Goal: Book appointment/travel/reservation

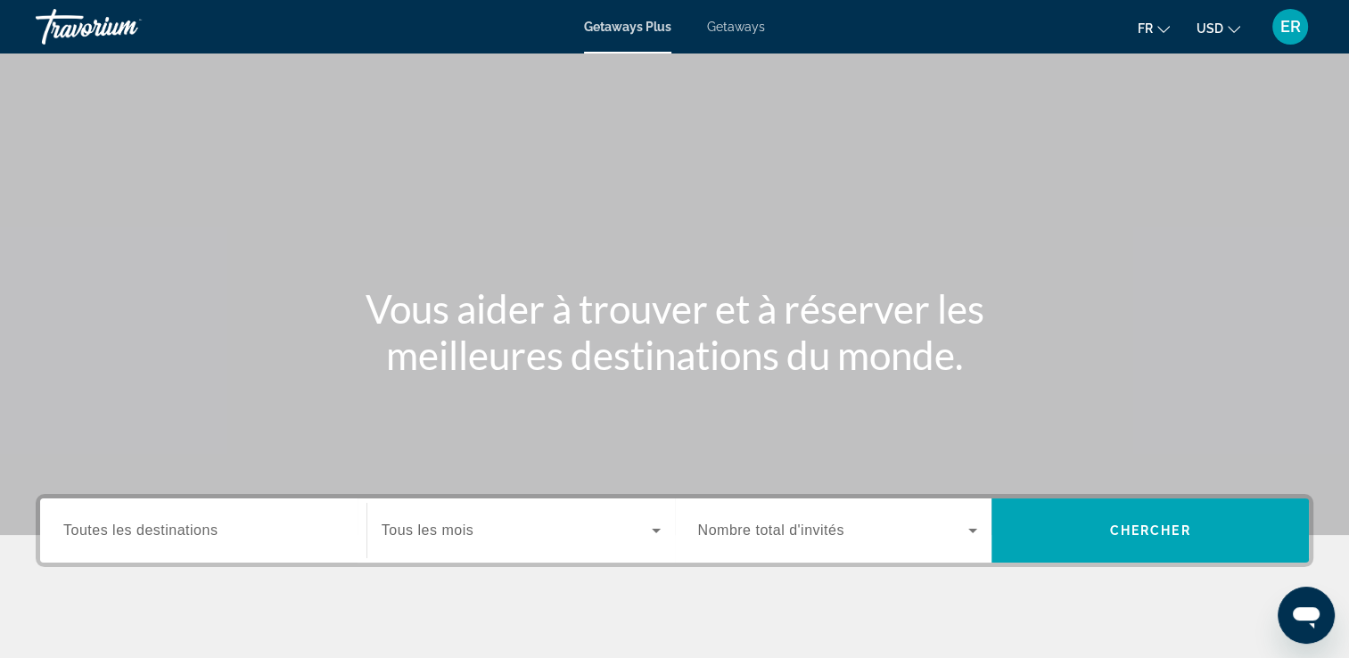
scroll to position [29, 0]
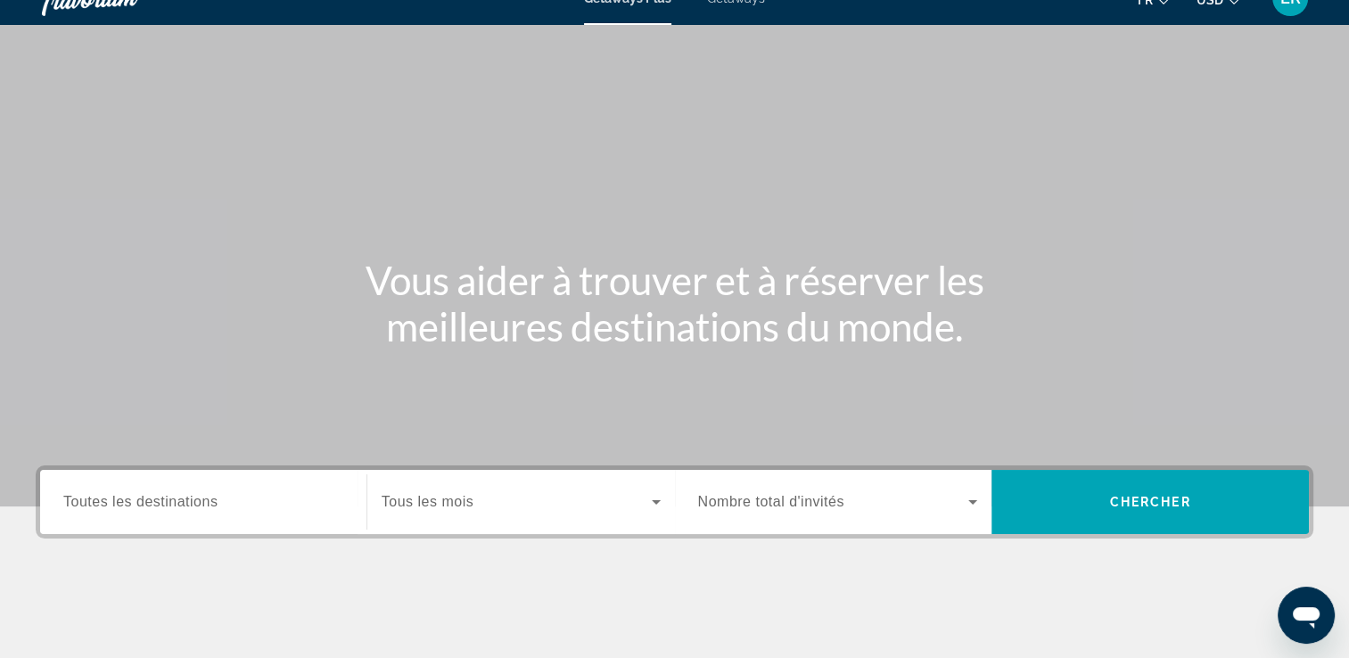
click at [442, 503] on span "Tous les mois" at bounding box center [428, 501] width 92 height 15
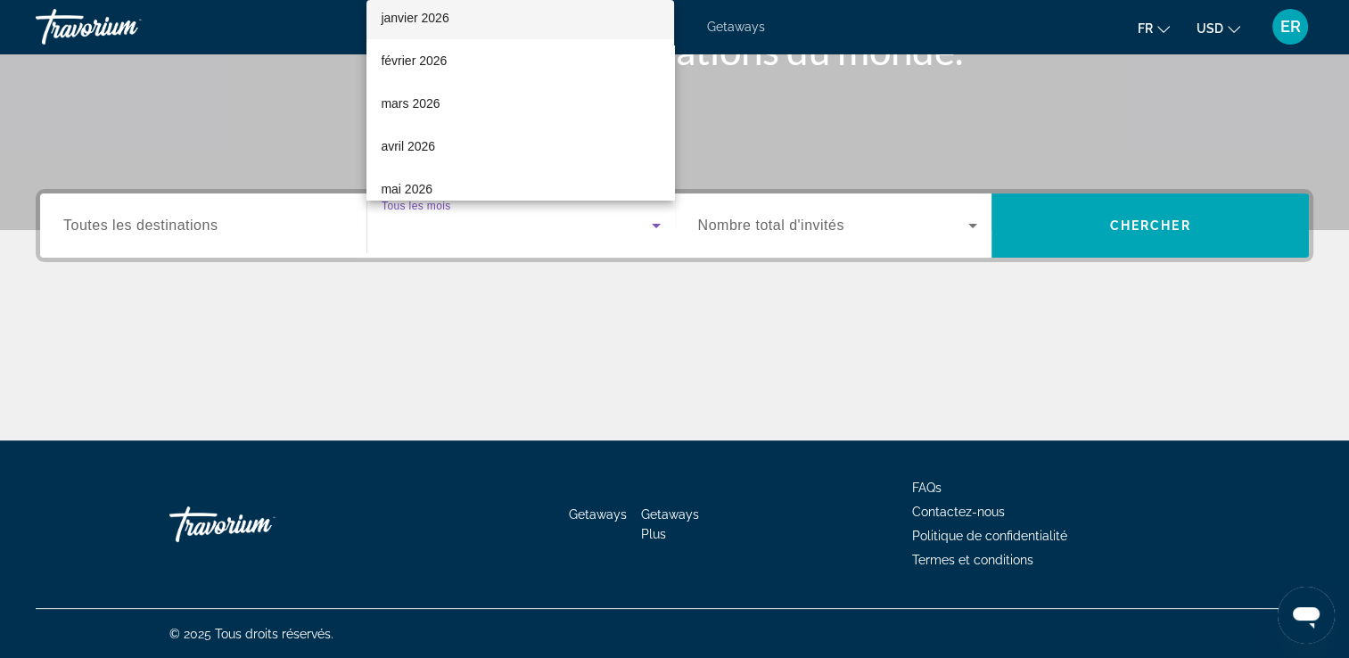
scroll to position [185, 0]
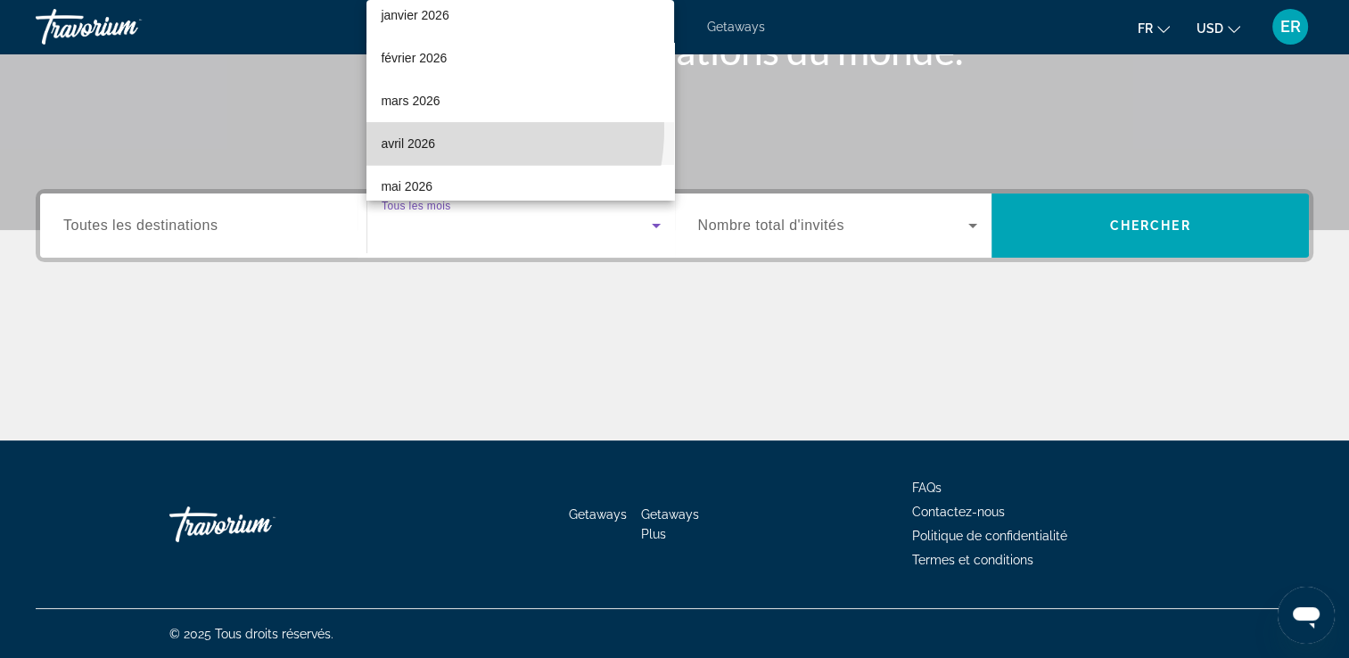
click at [446, 128] on mat-option "avril 2026" at bounding box center [520, 143] width 308 height 43
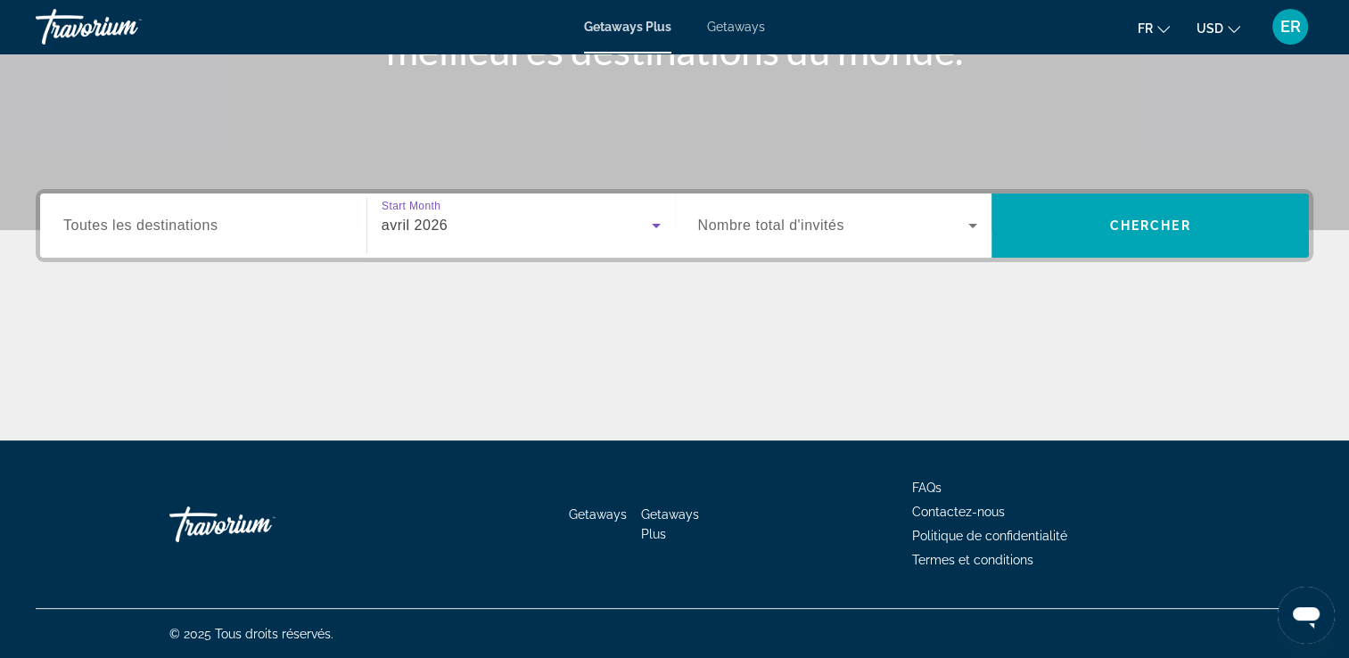
click at [810, 220] on span "Nombre total d'invités" at bounding box center [771, 225] width 146 height 15
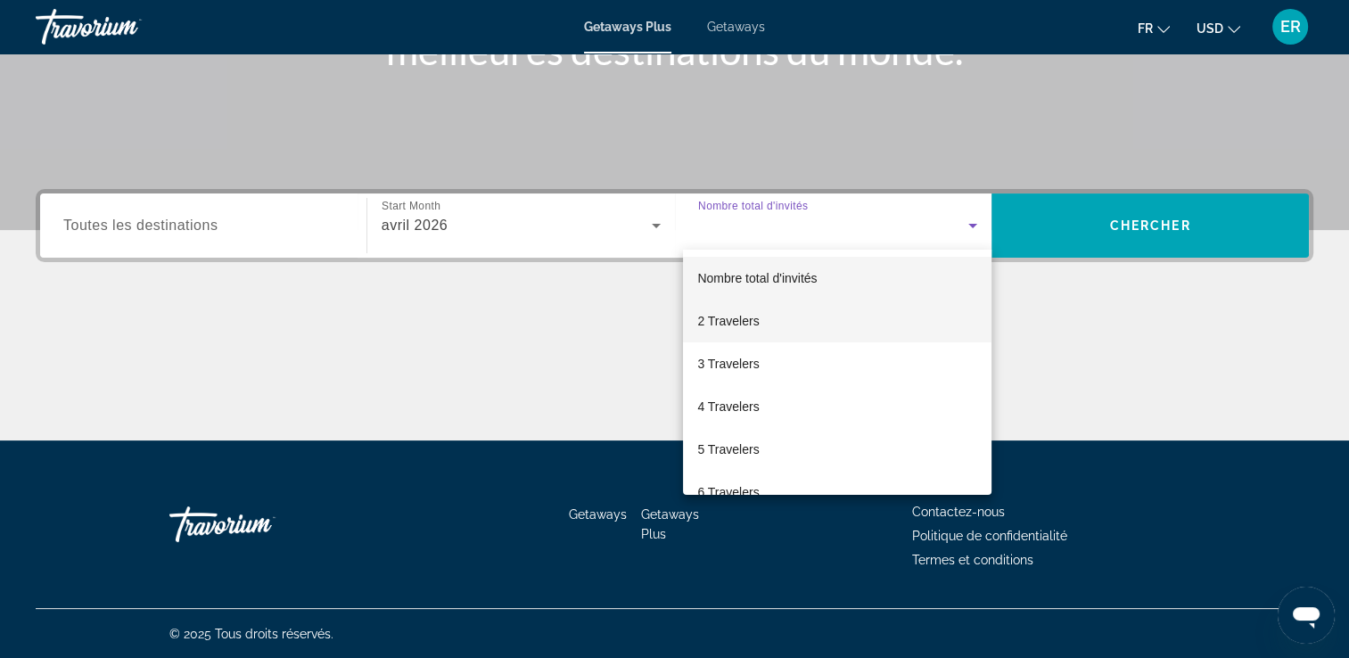
click at [813, 312] on mat-option "2 Travelers" at bounding box center [837, 321] width 308 height 43
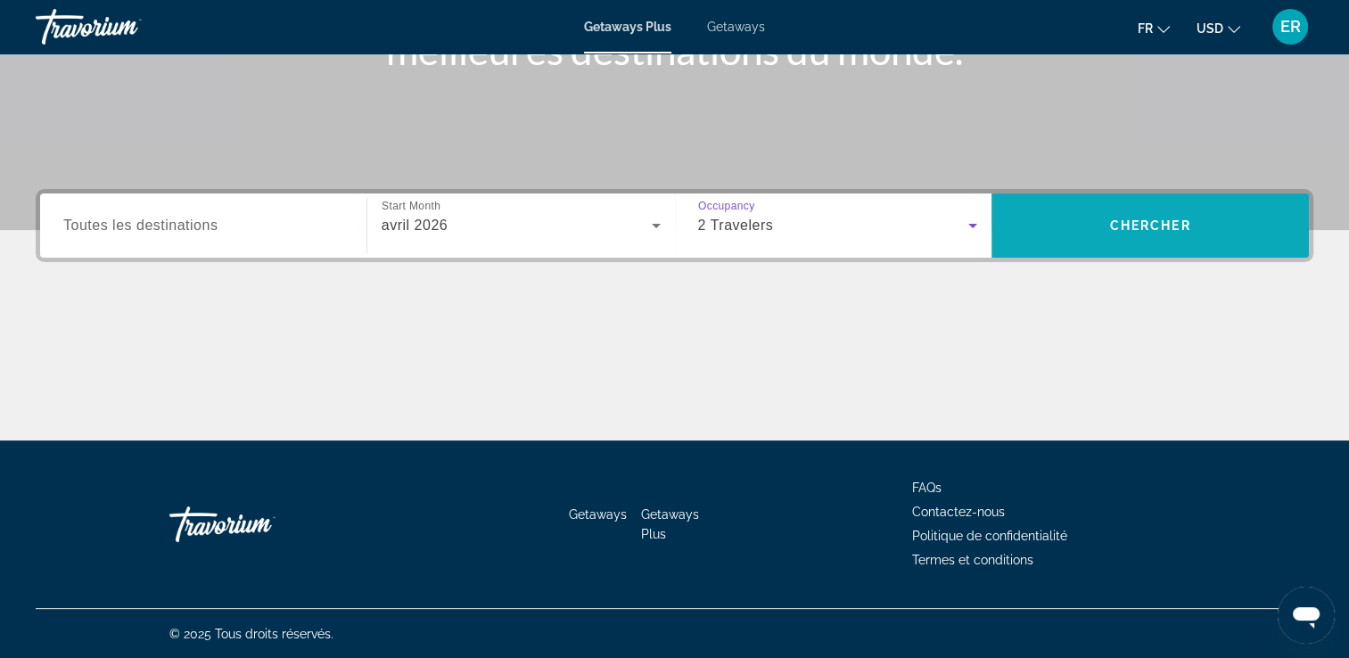
click at [1063, 230] on span "Search" at bounding box center [1149, 225] width 317 height 43
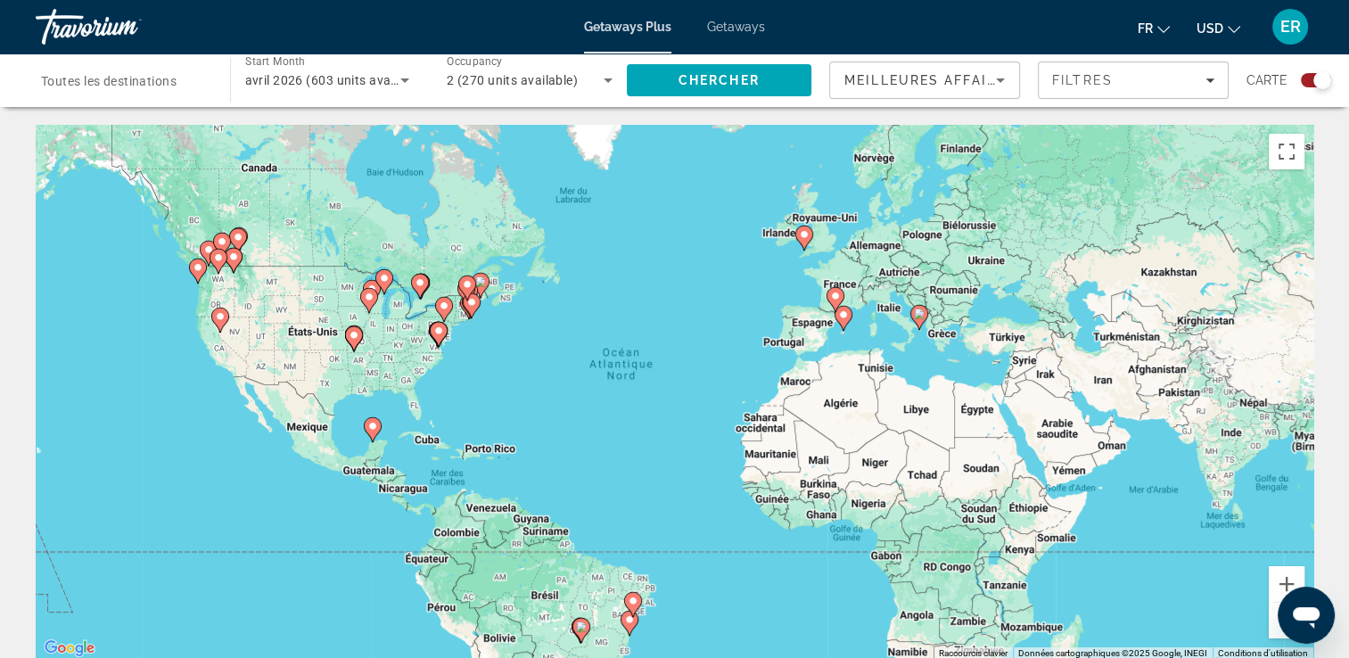
click at [746, 34] on div "Getaways Plus Getaways fr English Español Français Italiano Português русский U…" at bounding box center [674, 27] width 1349 height 46
click at [732, 29] on span "Getaways" at bounding box center [736, 27] width 58 height 14
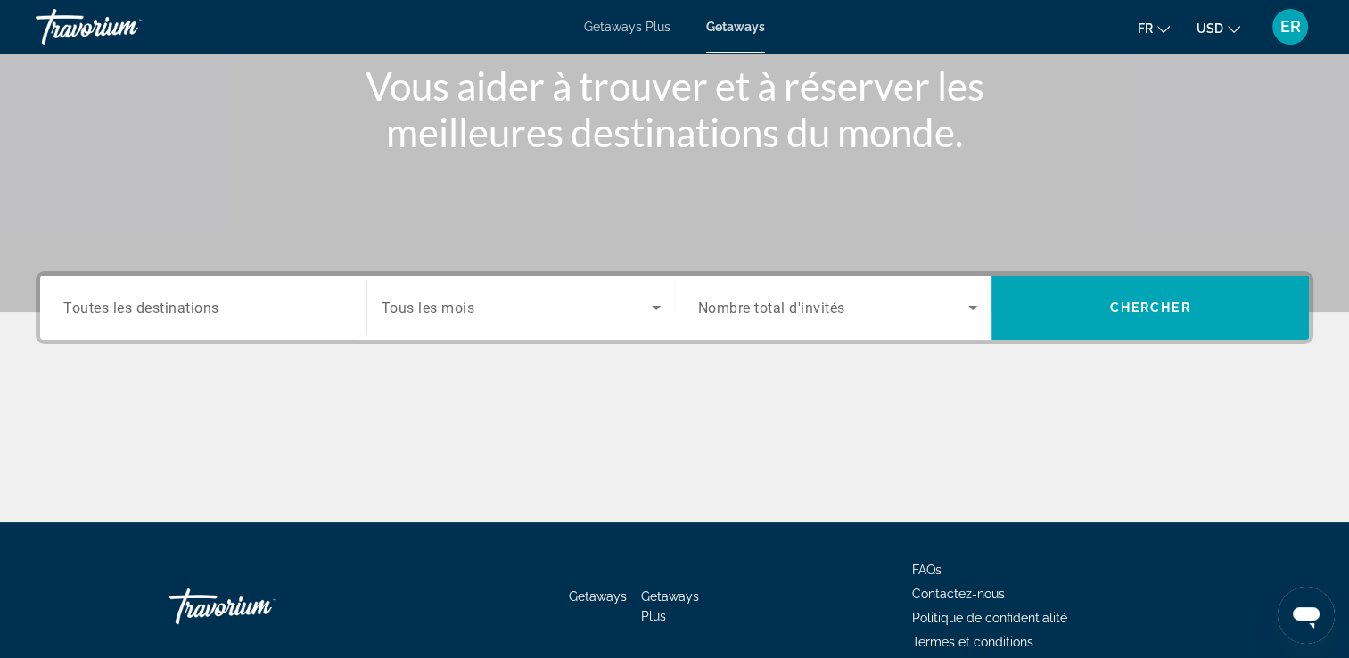
click at [511, 284] on div "Search widget" at bounding box center [521, 308] width 279 height 50
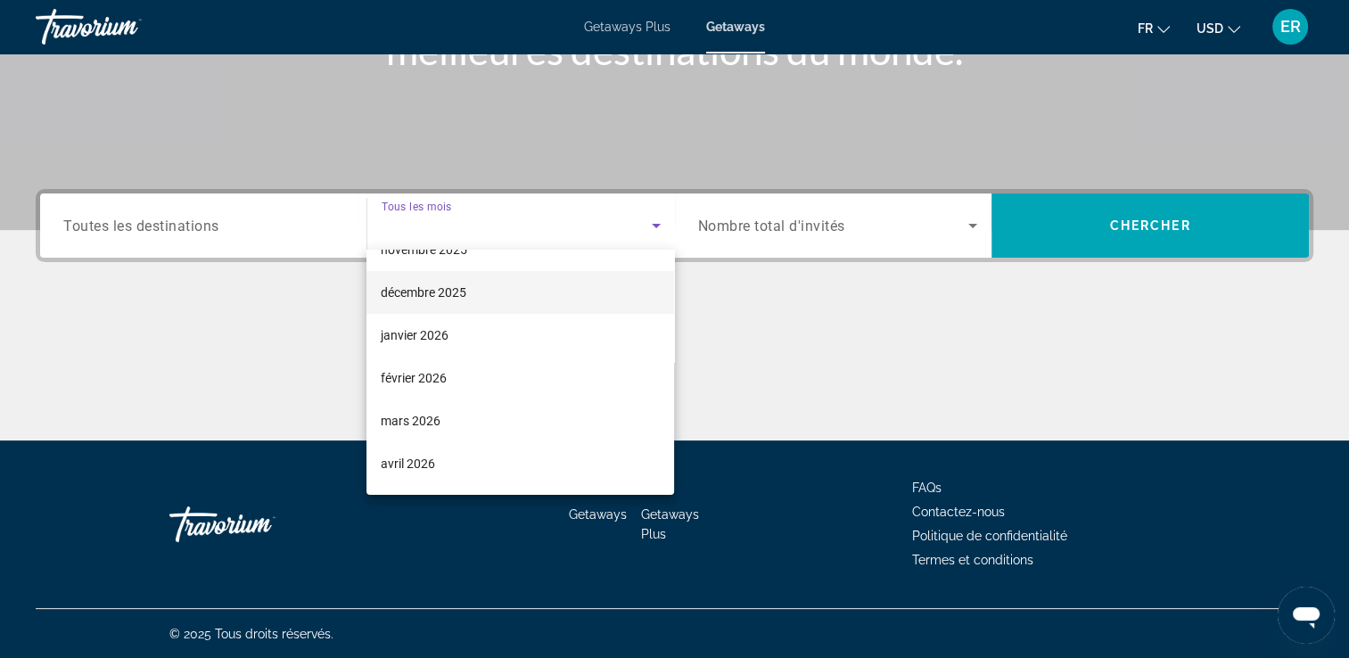
scroll to position [114, 0]
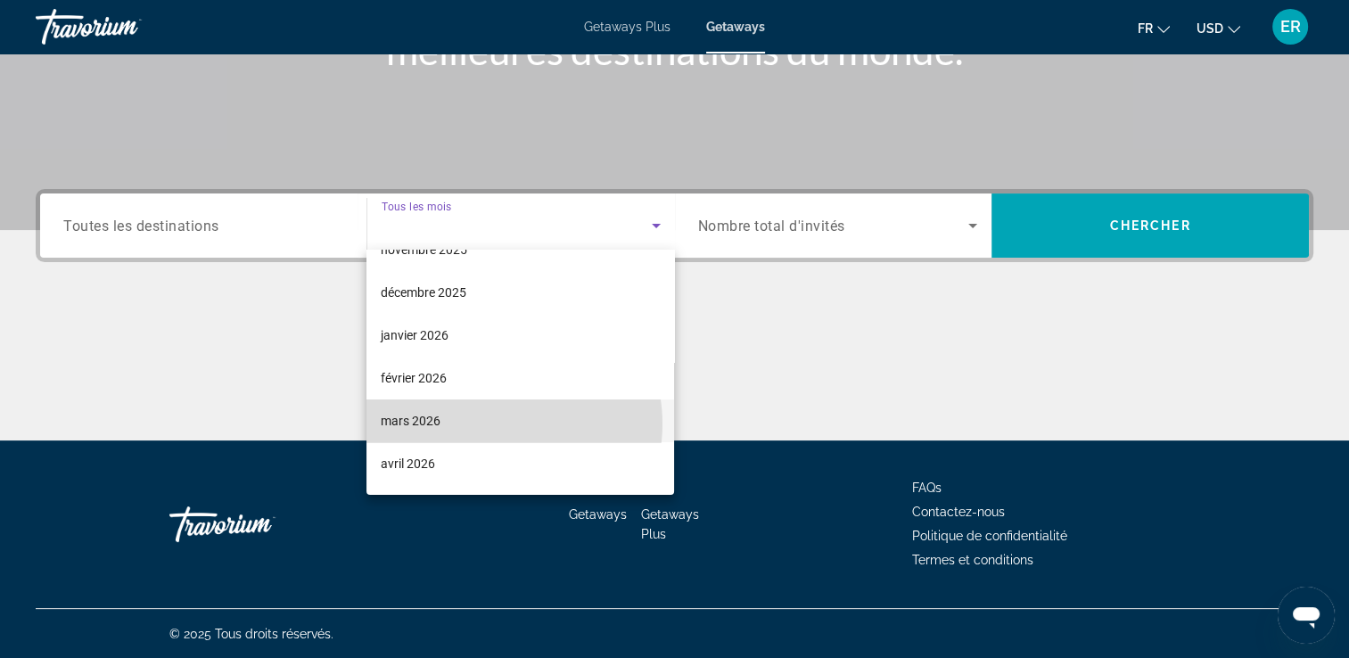
click at [494, 423] on mat-option "mars 2026" at bounding box center [520, 420] width 308 height 43
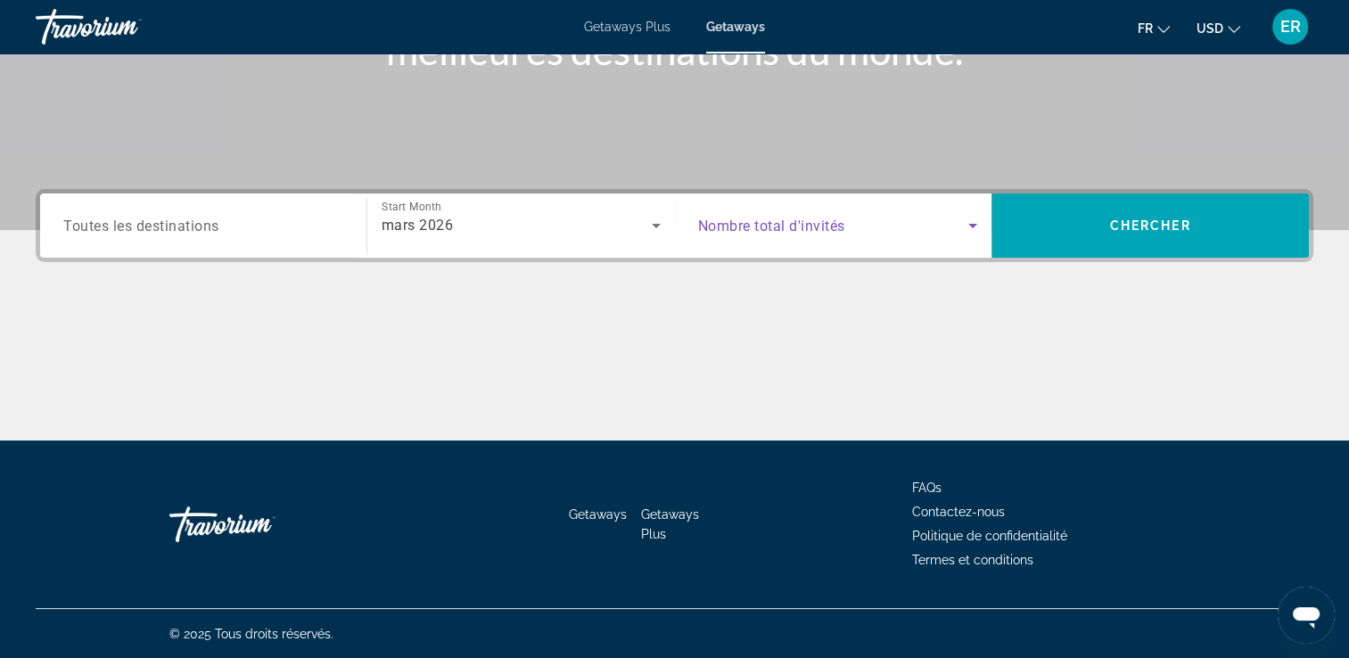
click at [945, 233] on span "Search widget" at bounding box center [833, 225] width 271 height 21
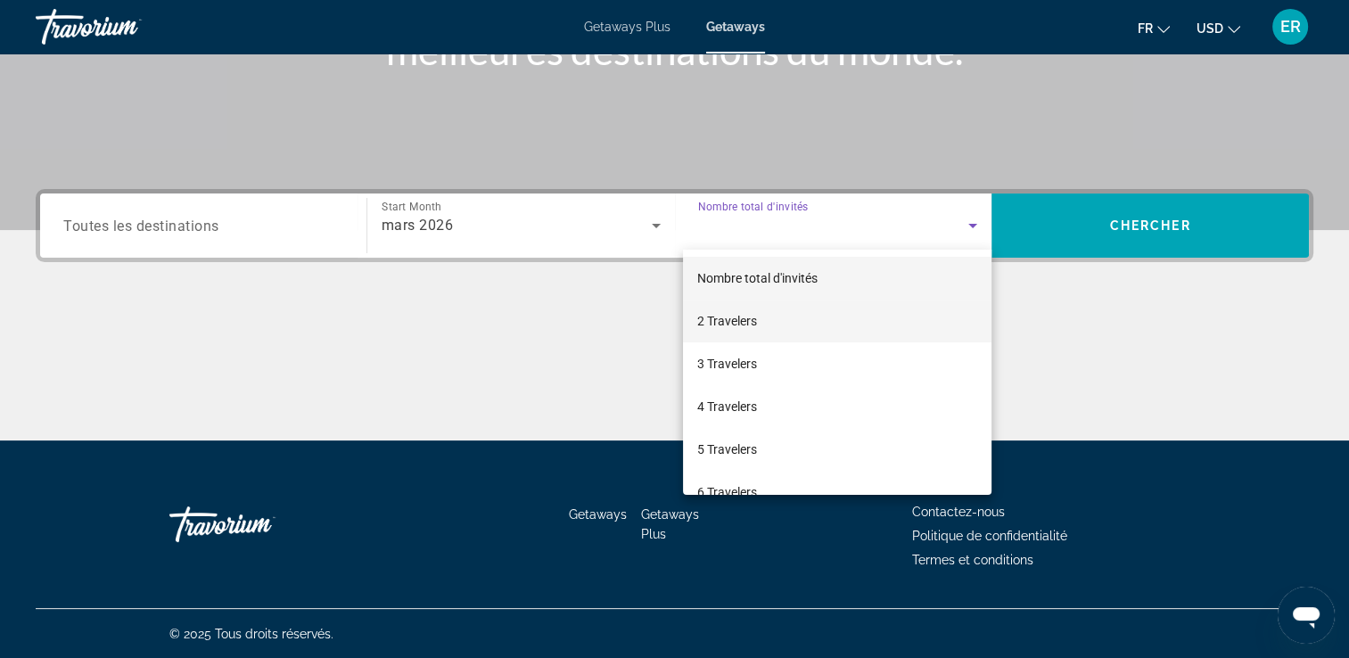
click at [941, 316] on mat-option "2 Travelers" at bounding box center [837, 321] width 308 height 43
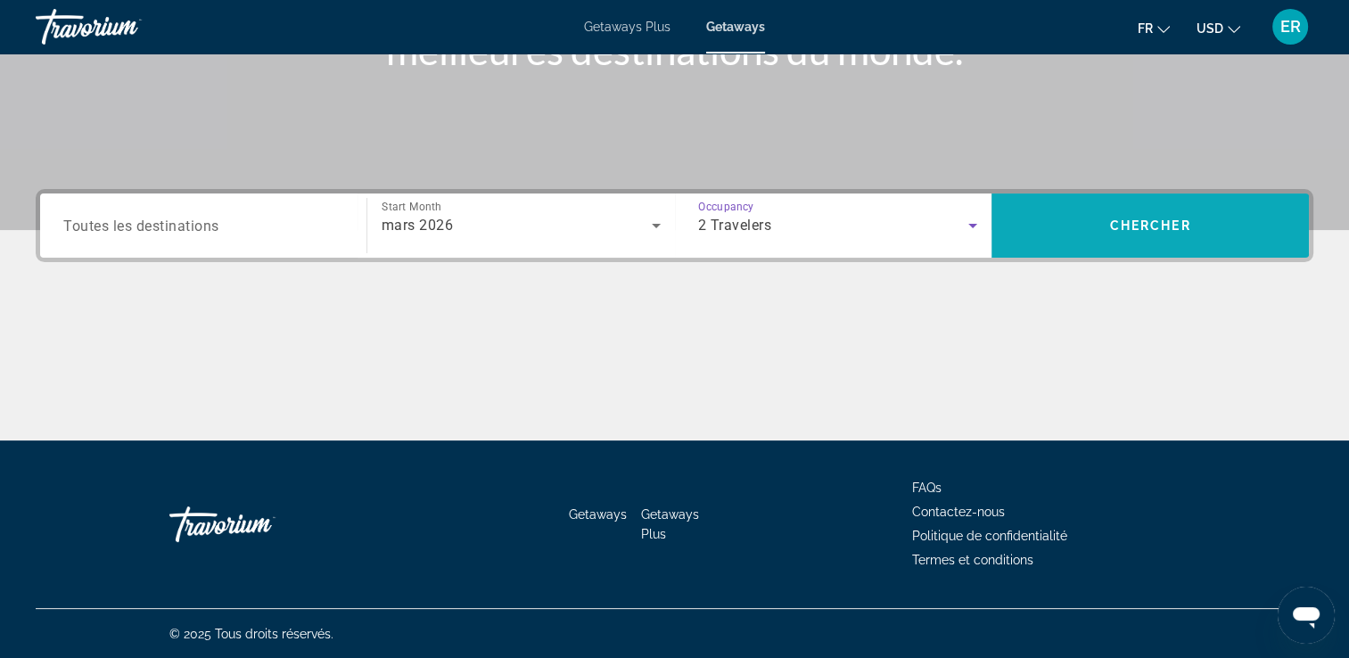
click at [1110, 228] on span "Chercher" at bounding box center [1150, 225] width 81 height 14
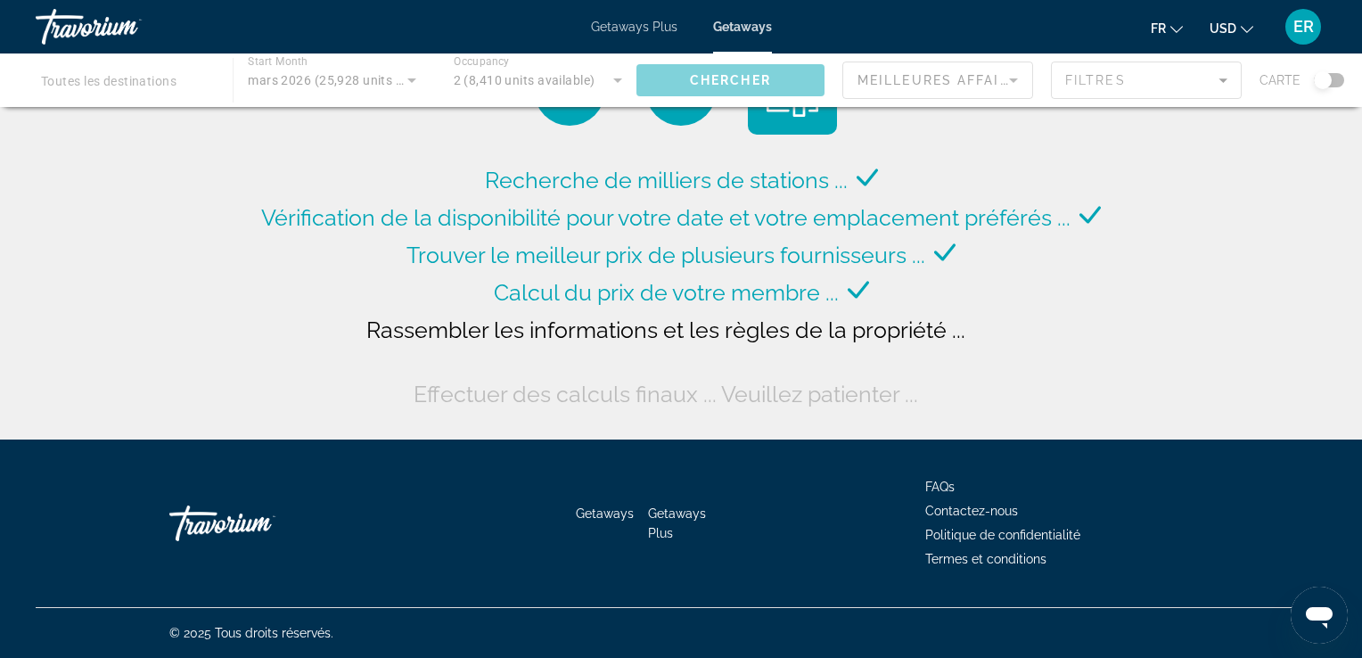
click at [150, 79] on div "Main content" at bounding box center [681, 79] width 1362 height 53
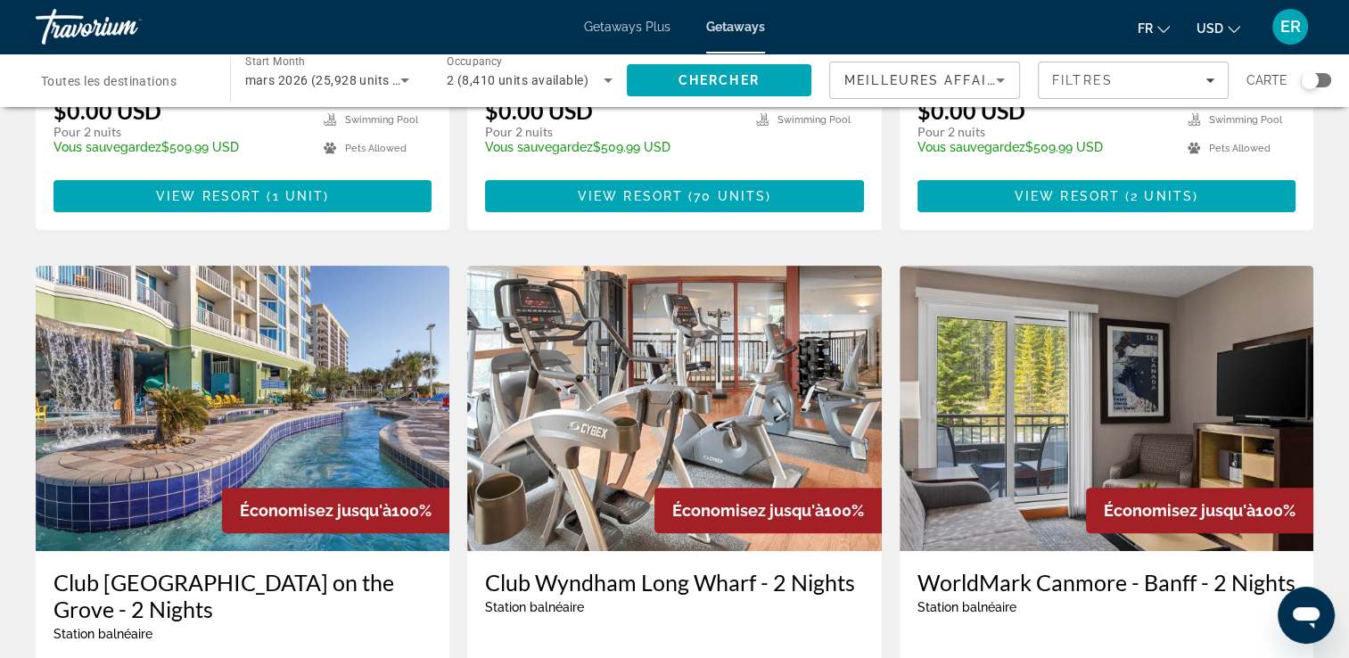
scroll to position [558, 0]
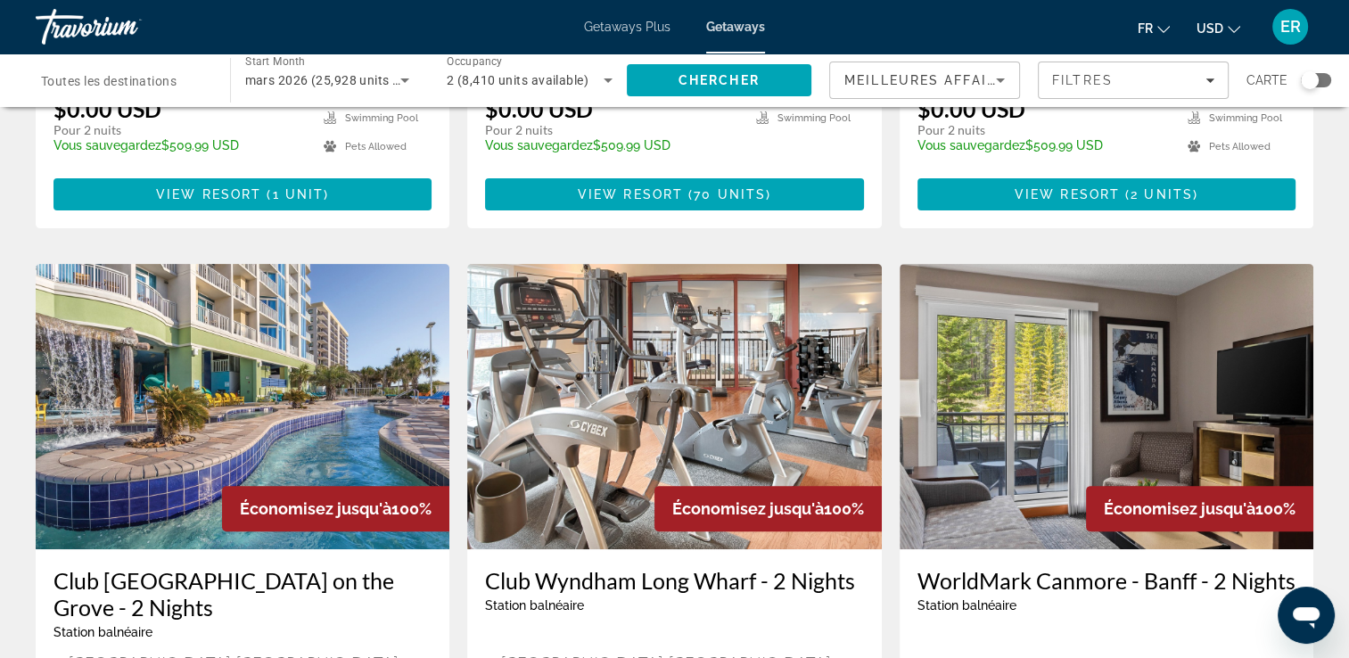
click at [492, 73] on span "2 (8,410 units available)" at bounding box center [518, 80] width 142 height 14
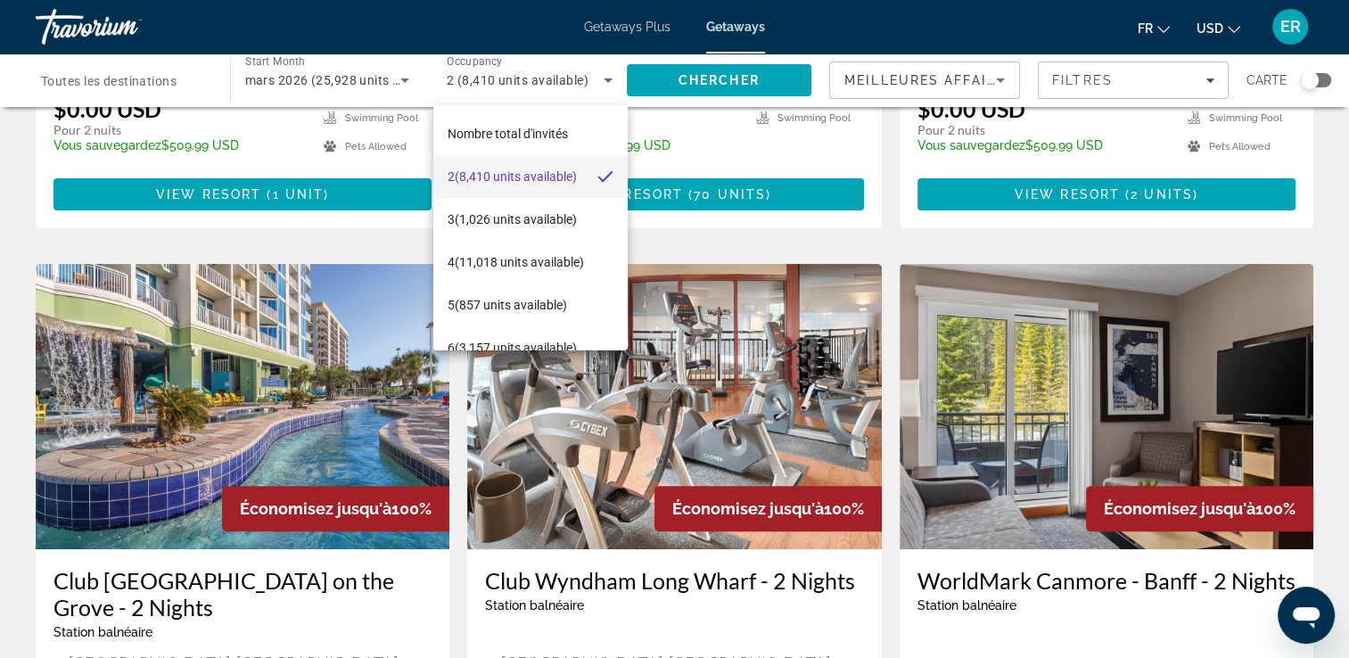
click at [488, 72] on div at bounding box center [674, 329] width 1349 height 658
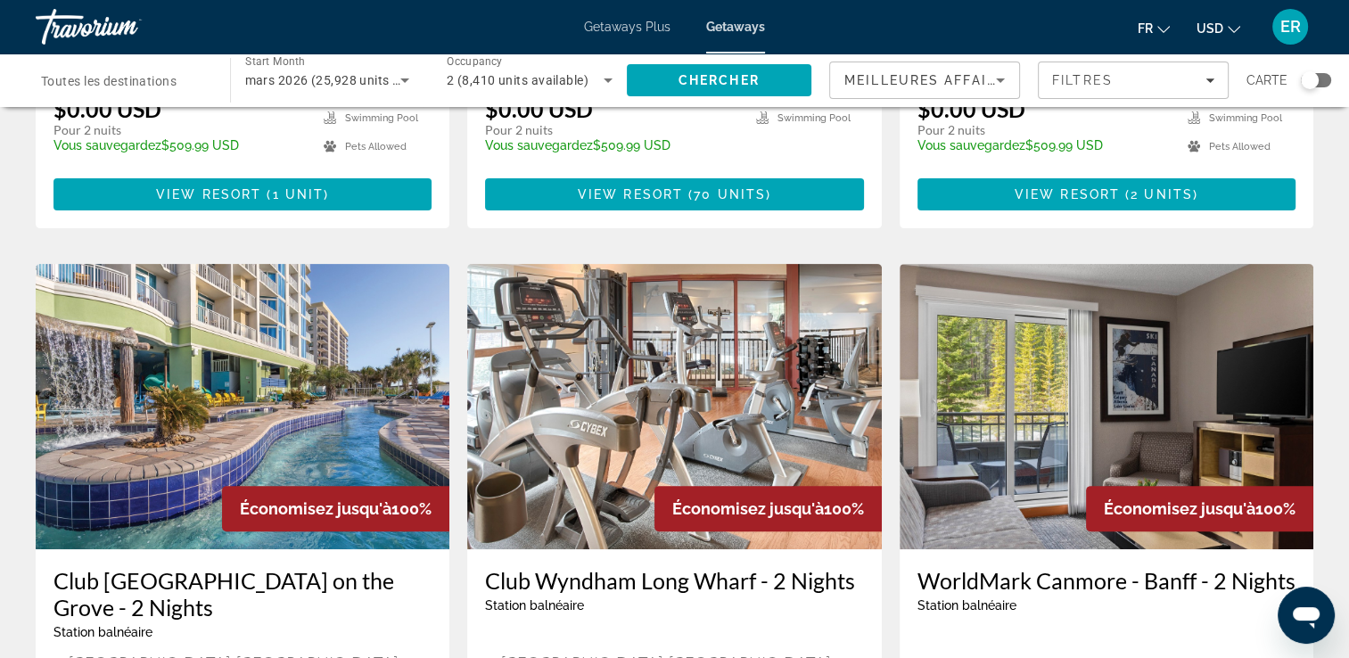
click at [150, 81] on span "Toutes les destinations" at bounding box center [109, 81] width 136 height 14
click at [150, 81] on input "Destination Toutes les destinations" at bounding box center [124, 80] width 166 height 21
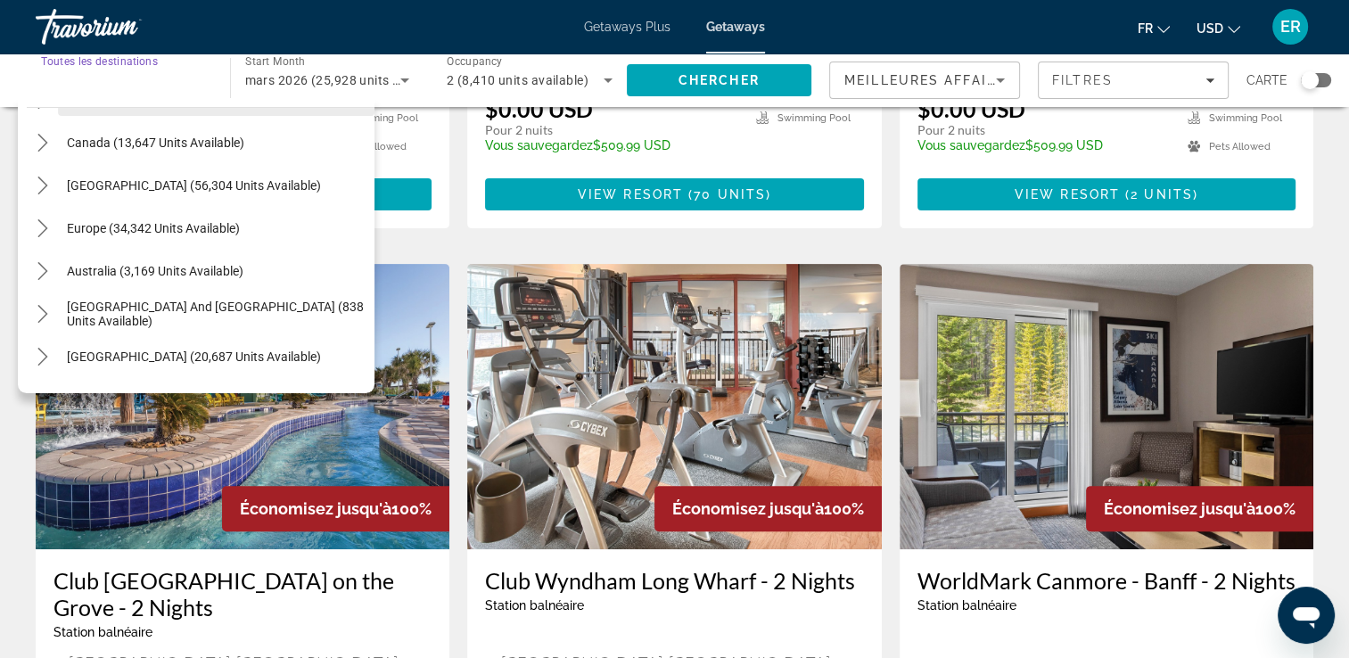
scroll to position [123, 0]
click at [50, 224] on icon "Toggle Europe (34,342 units available) submenu" at bounding box center [43, 229] width 18 height 18
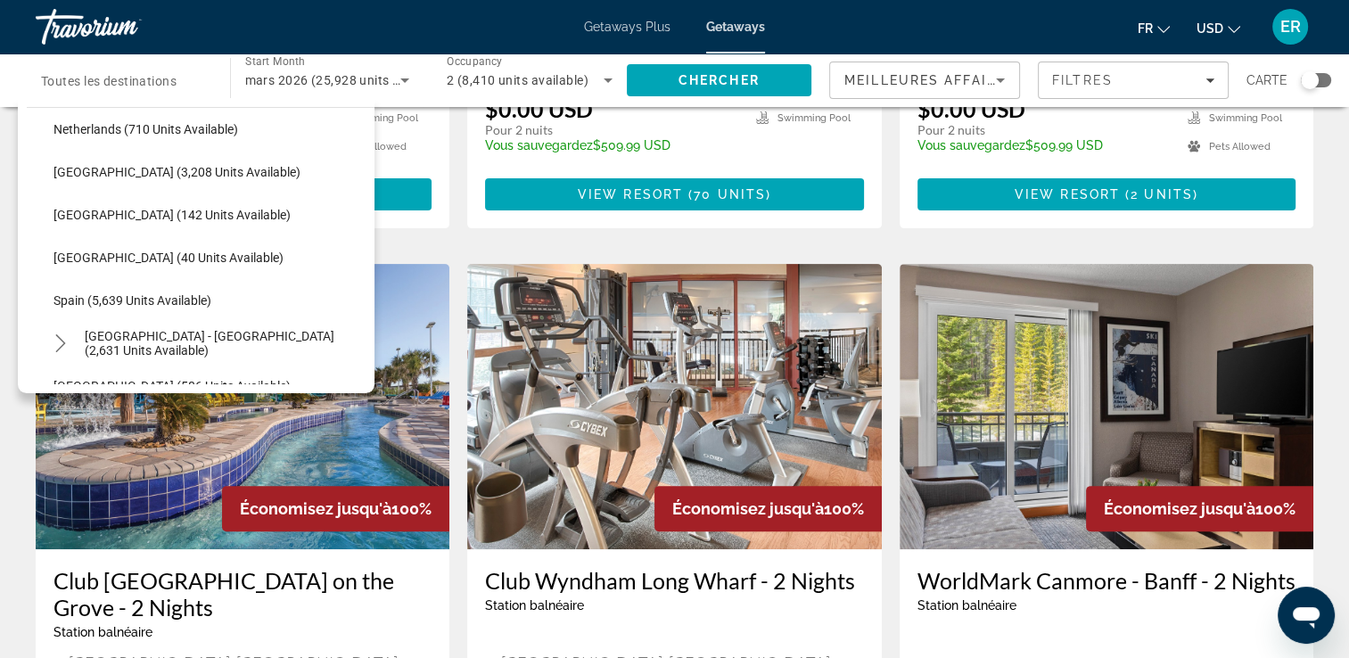
scroll to position [777, 0]
click at [153, 308] on span "Spain (5,639 units available)" at bounding box center [132, 302] width 158 height 14
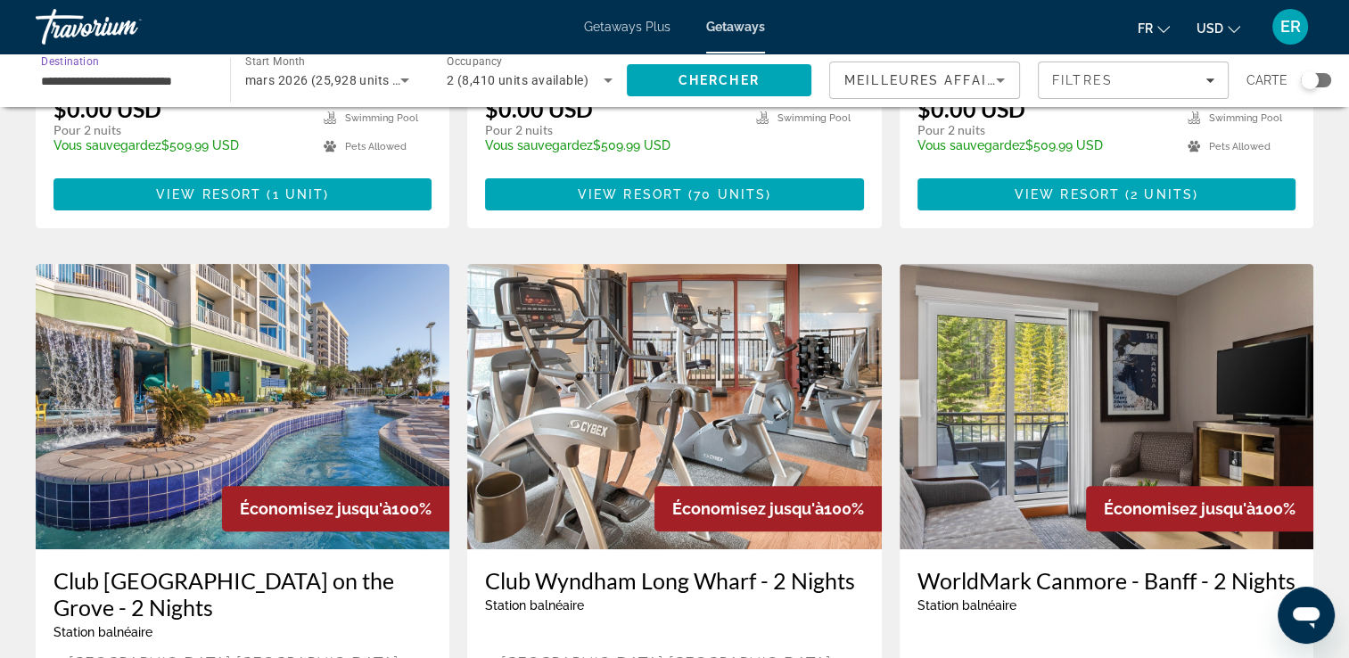
click at [157, 84] on input "**********" at bounding box center [124, 80] width 166 height 21
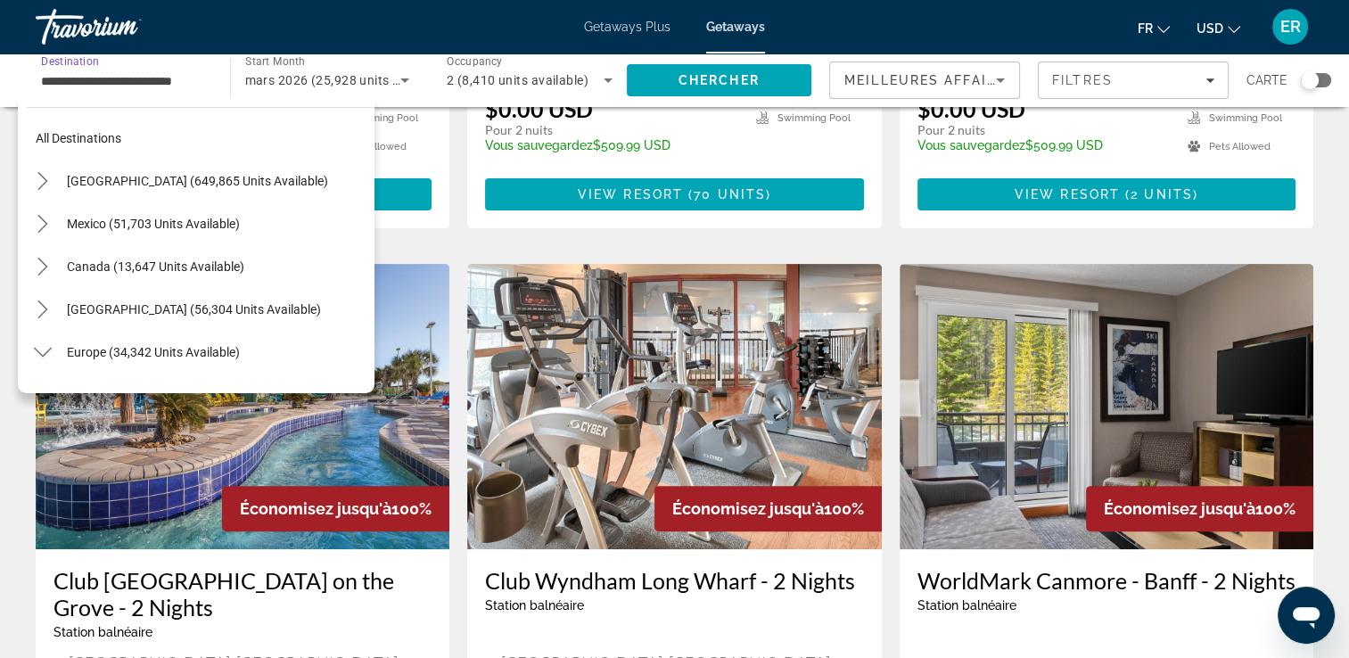
scroll to position [834, 0]
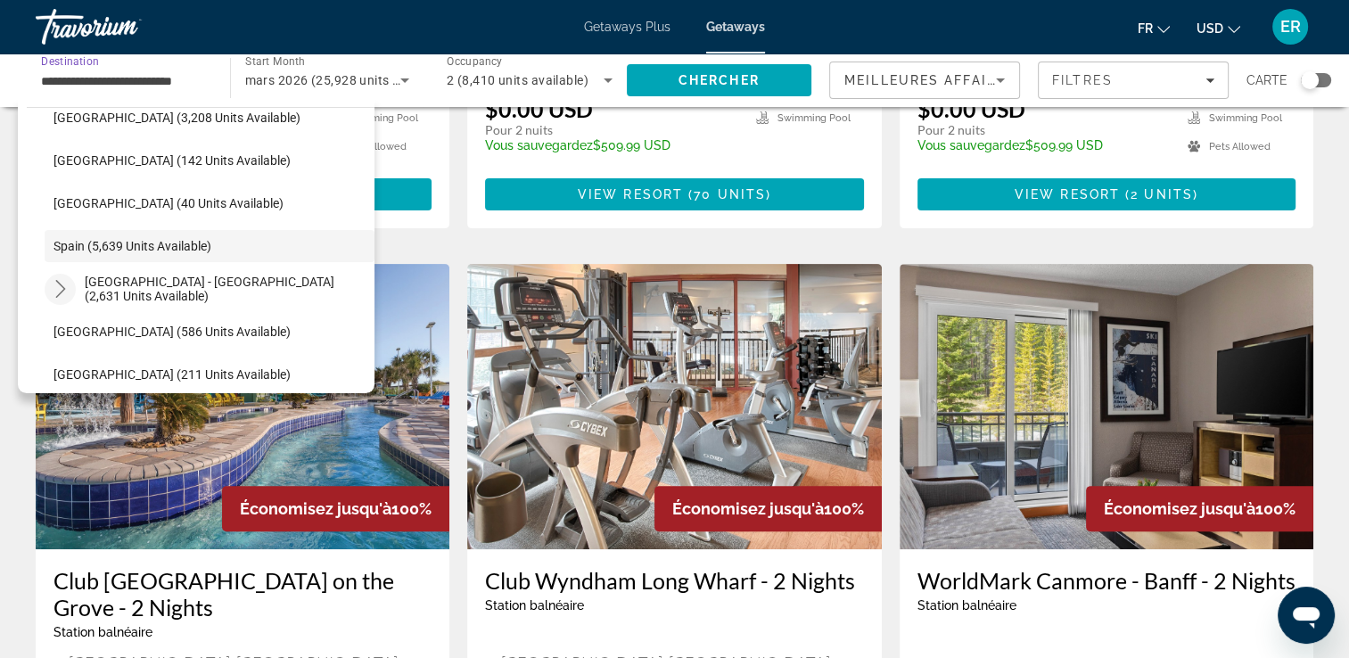
click at [52, 291] on icon "Toggle Spain - Canary Islands (2,631 units available) submenu" at bounding box center [61, 289] width 18 height 18
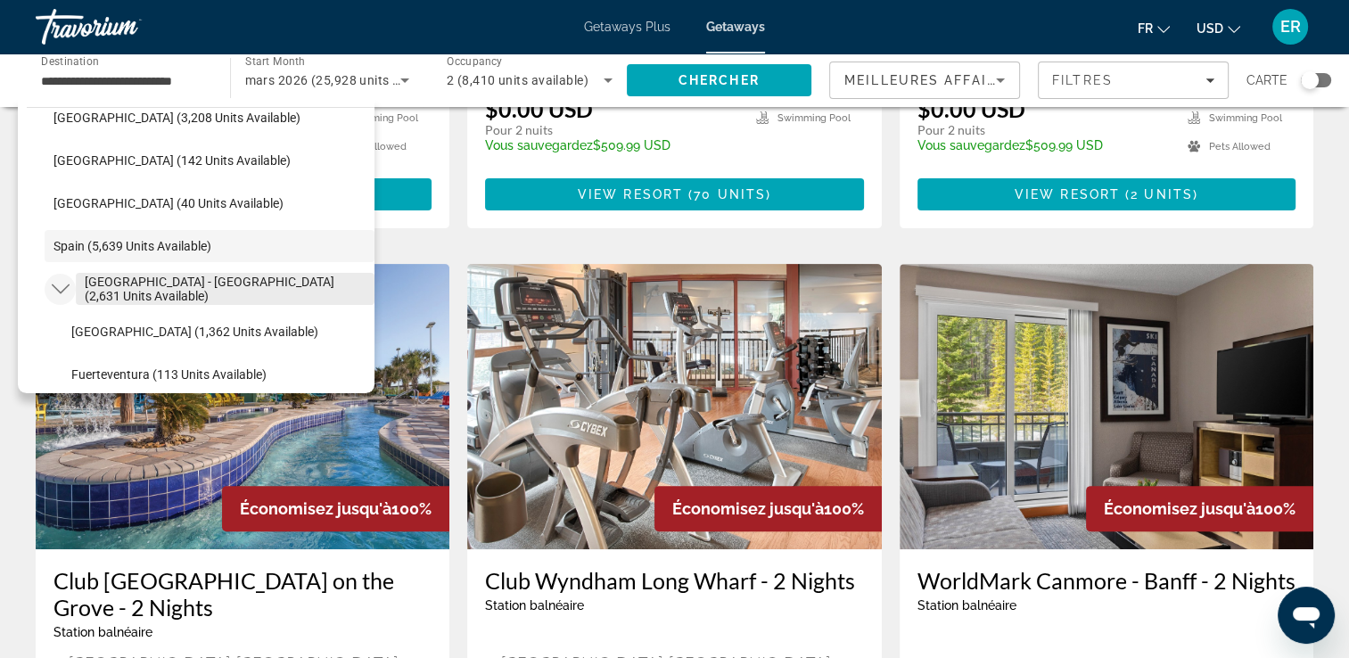
scroll to position [892, 0]
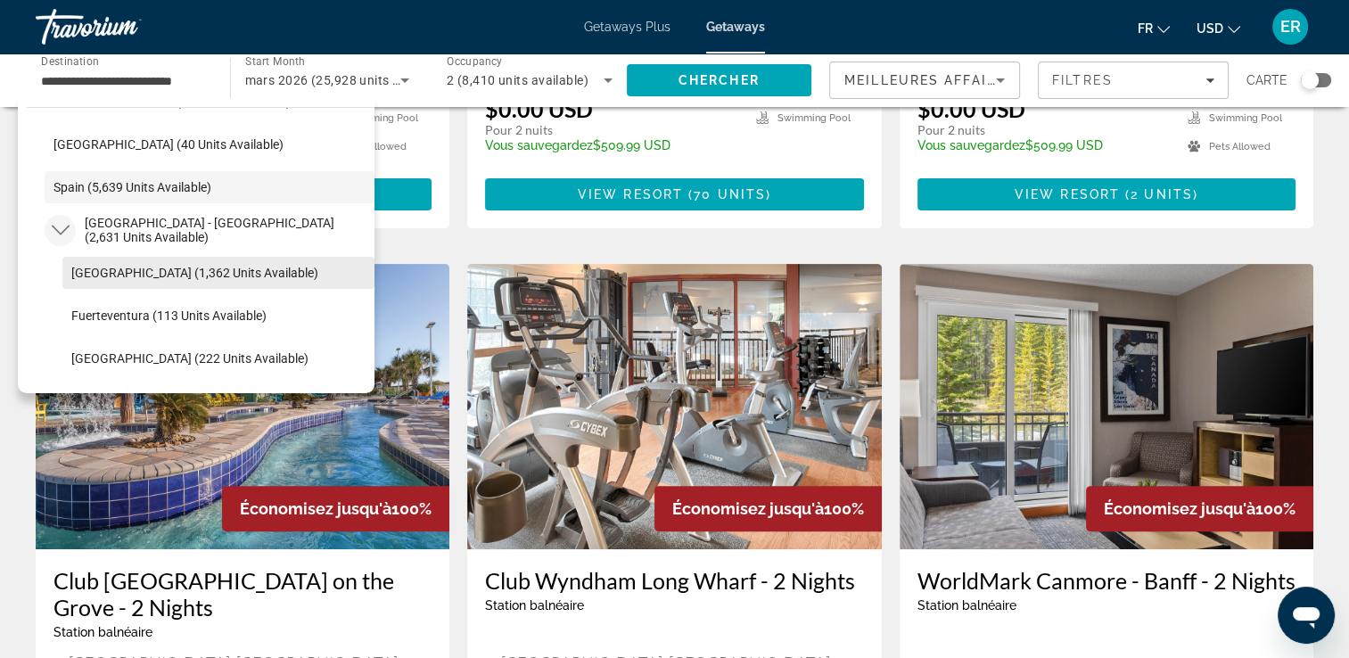
click at [126, 282] on span "Select destination: Tenerife (1,362 units available)" at bounding box center [218, 272] width 312 height 43
type input "**********"
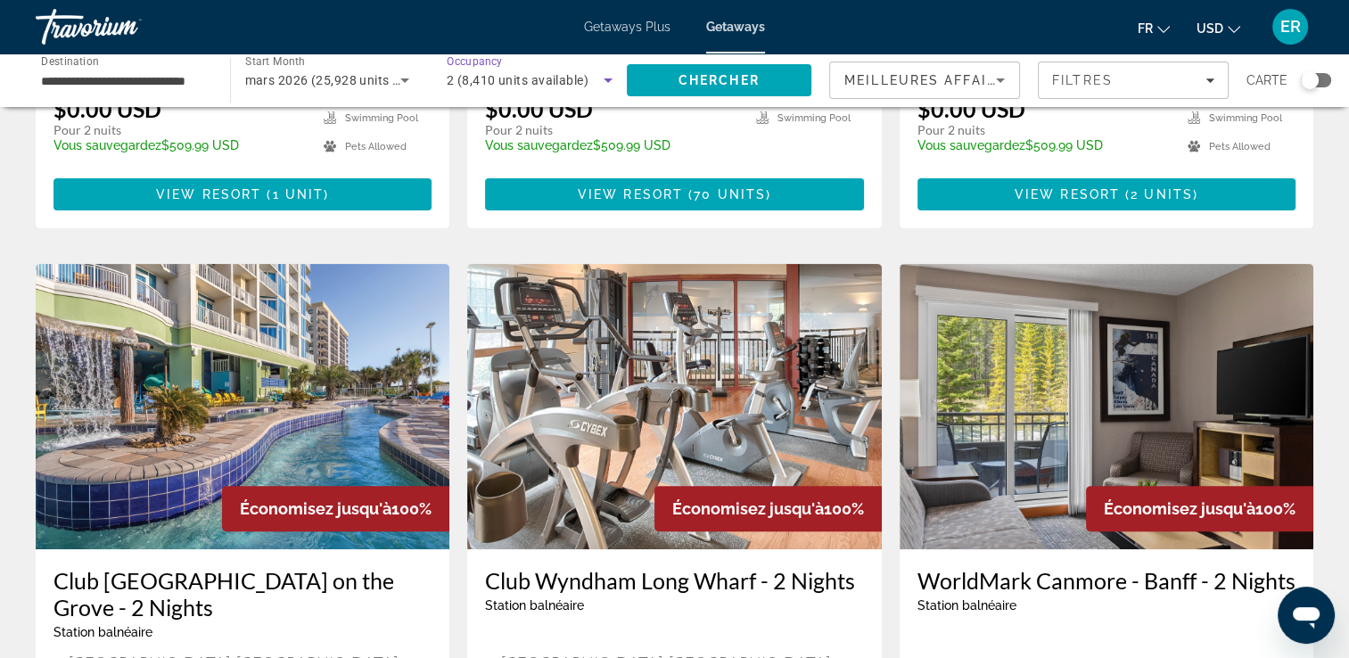
click at [563, 86] on span "2 (8,410 units available)" at bounding box center [518, 80] width 142 height 14
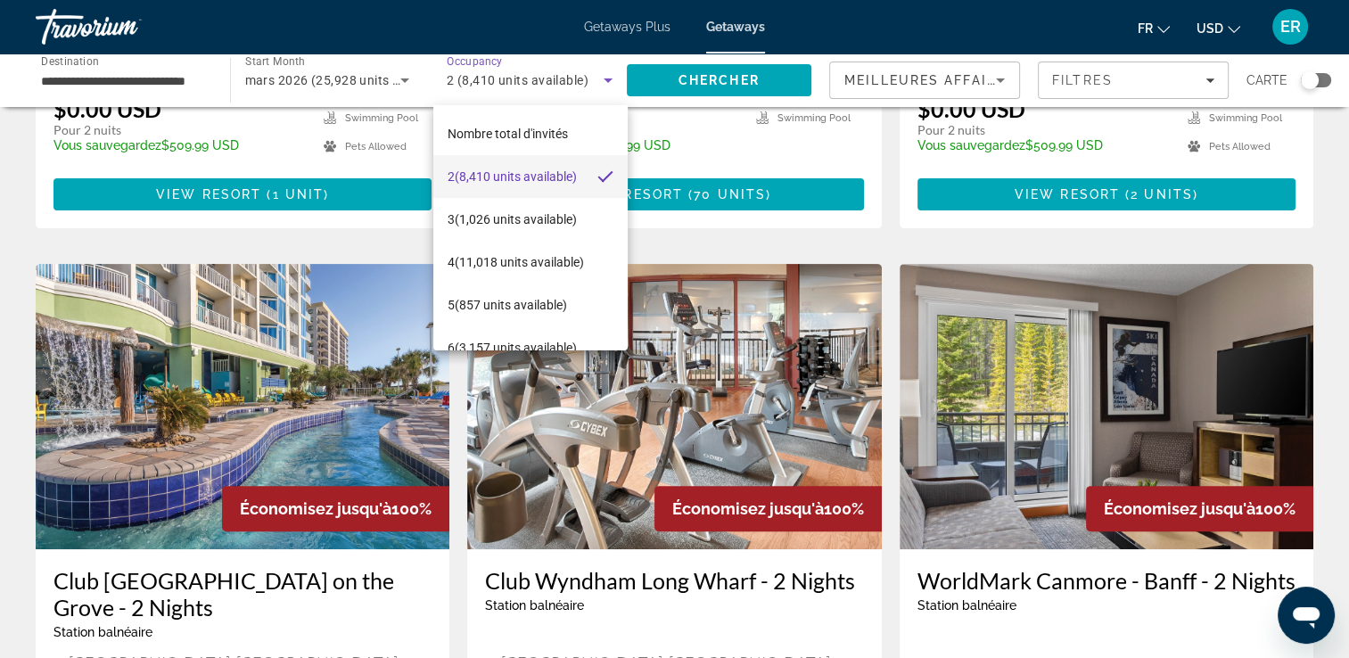
click at [532, 166] on span "2 (8,410 units available)" at bounding box center [512, 176] width 129 height 21
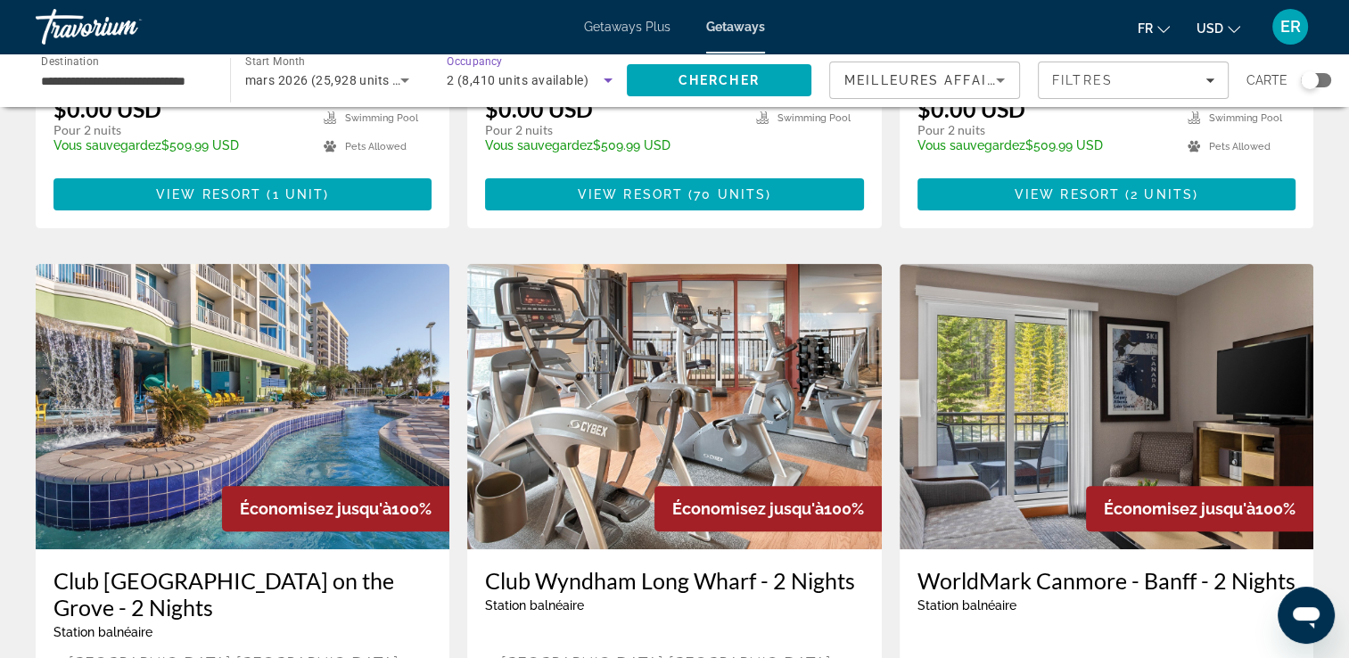
click at [888, 75] on span "Meilleures affaires" at bounding box center [929, 80] width 171 height 14
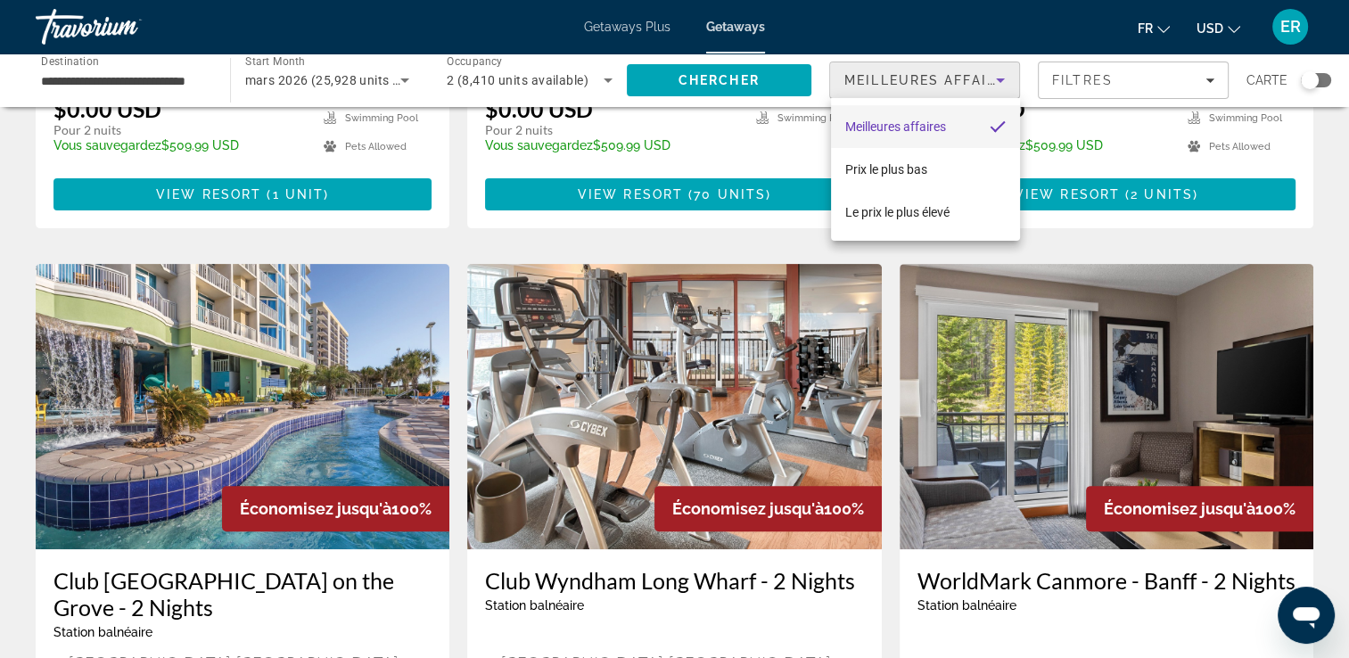
click at [885, 73] on div at bounding box center [674, 329] width 1349 height 658
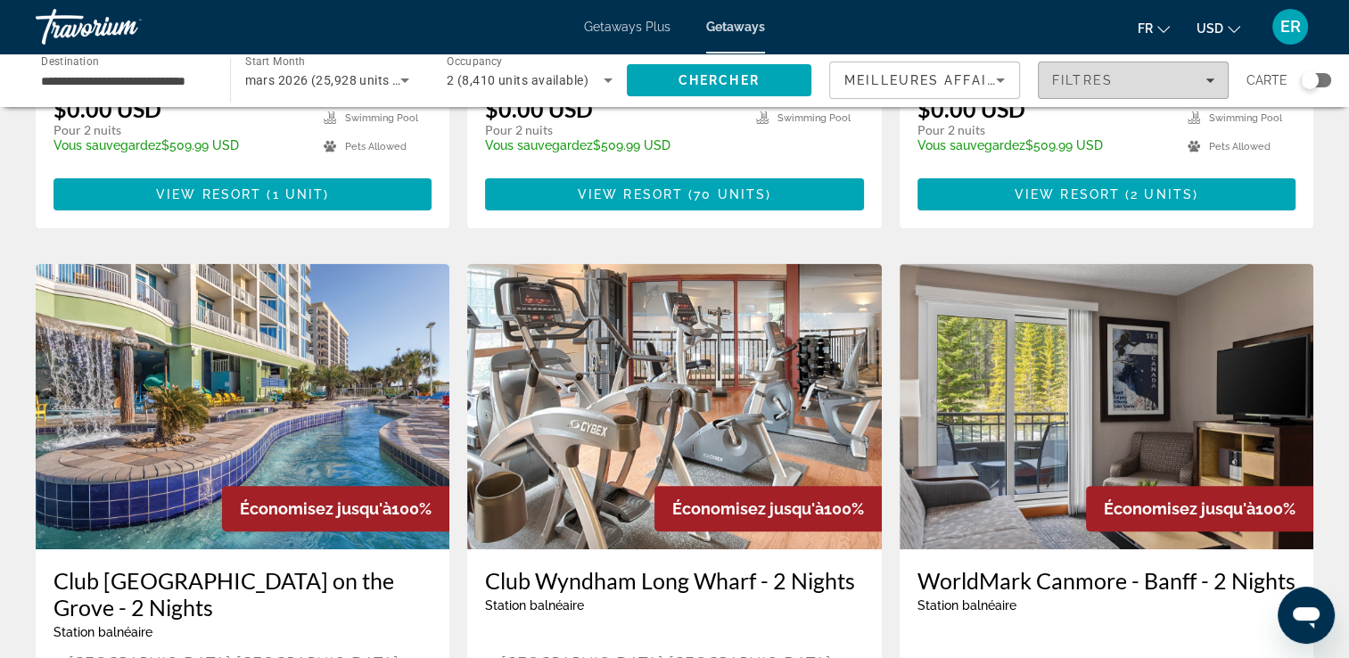
click at [1104, 96] on span "Filters" at bounding box center [1133, 80] width 189 height 43
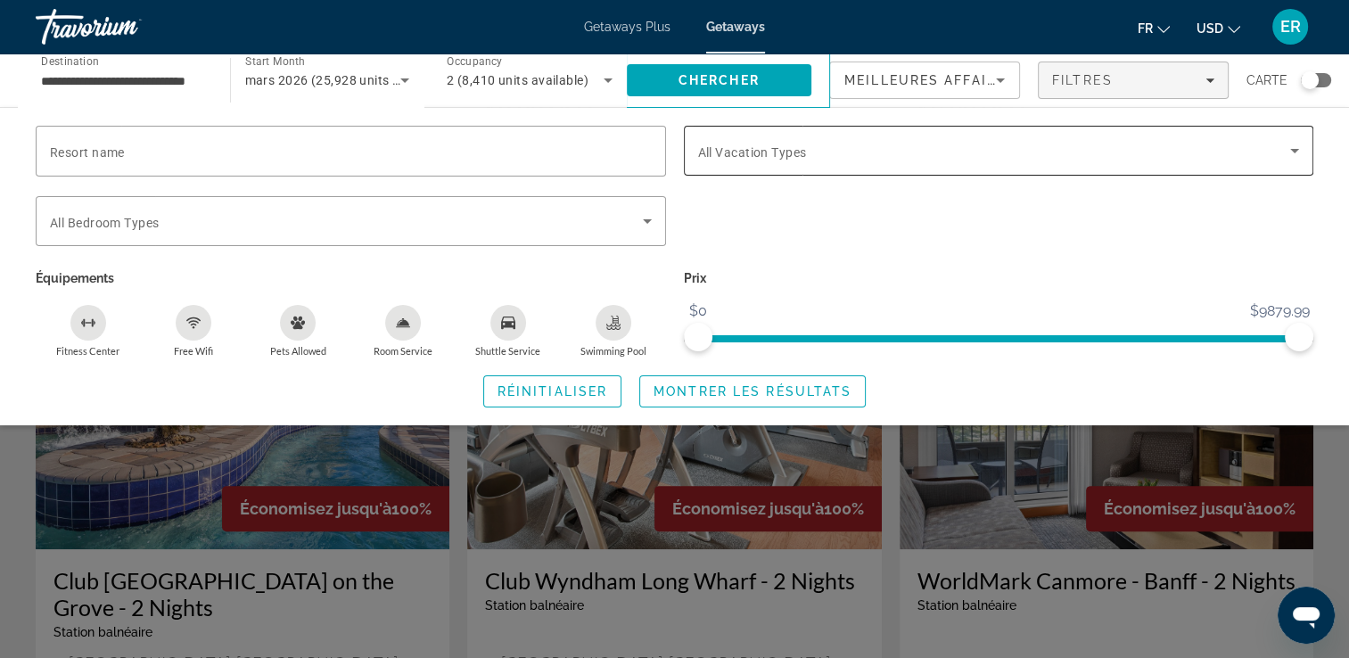
click at [769, 152] on span "All Vacation Types" at bounding box center [752, 152] width 109 height 14
